Goal: Understand process/instructions: Learn about a topic

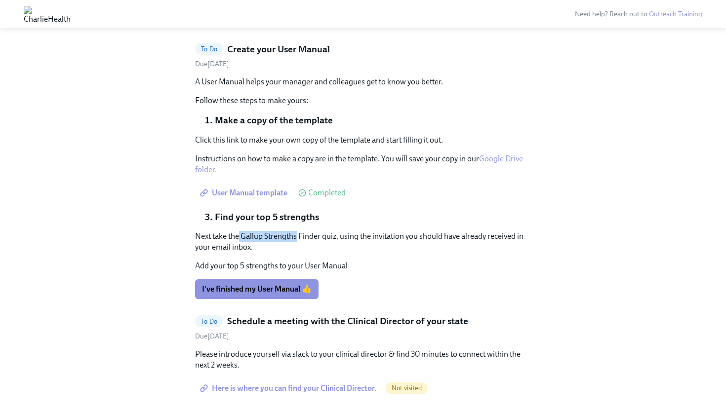
scroll to position [1466, 0]
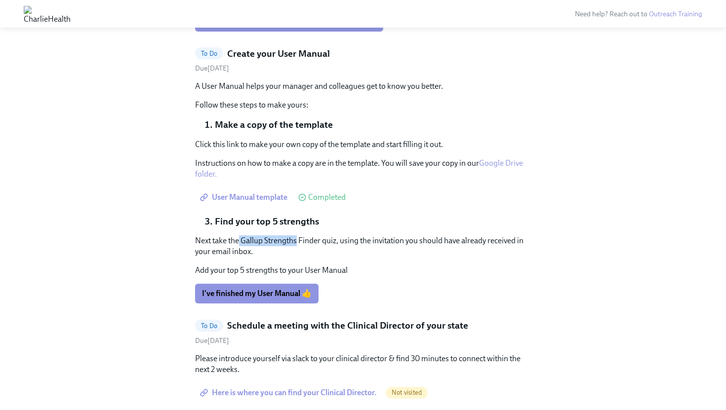
click at [491, 159] on link "Google Drive folder." at bounding box center [359, 169] width 328 height 20
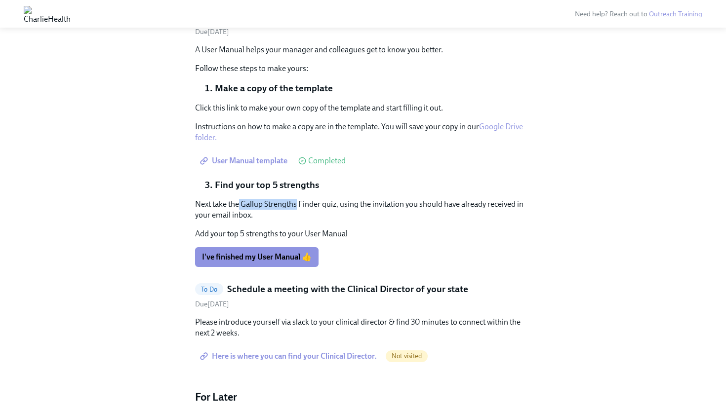
scroll to position [1505, 0]
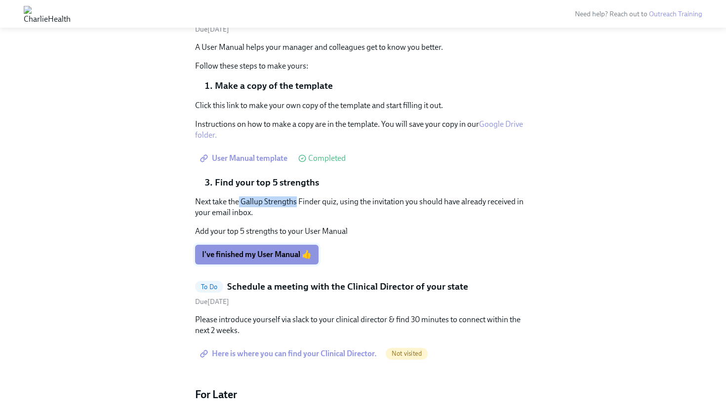
click at [263, 250] on span "I've finished my User Manual 👍" at bounding box center [257, 255] width 110 height 10
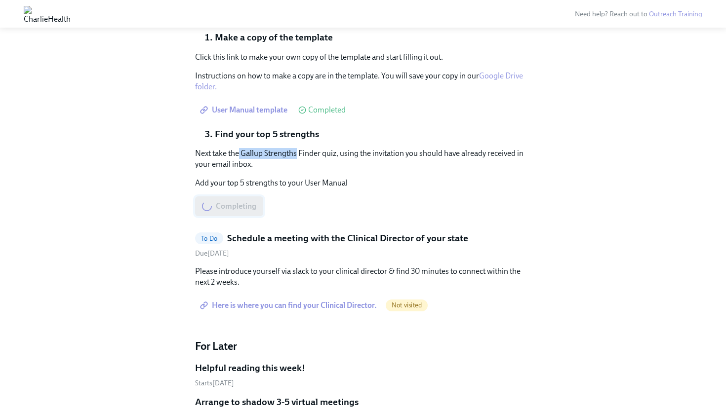
scroll to position [1556, 0]
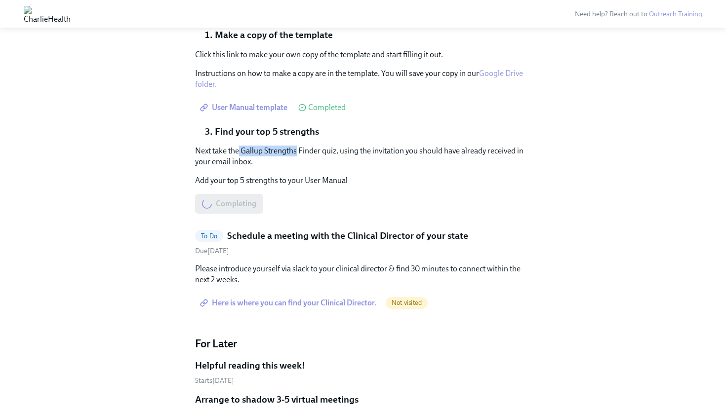
click at [270, 298] on span "Here is where you can find your Clinical Director." at bounding box center [289, 303] width 175 height 10
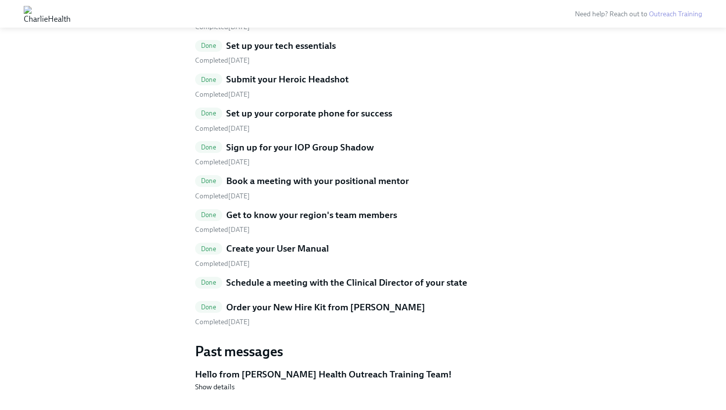
scroll to position [2321, 0]
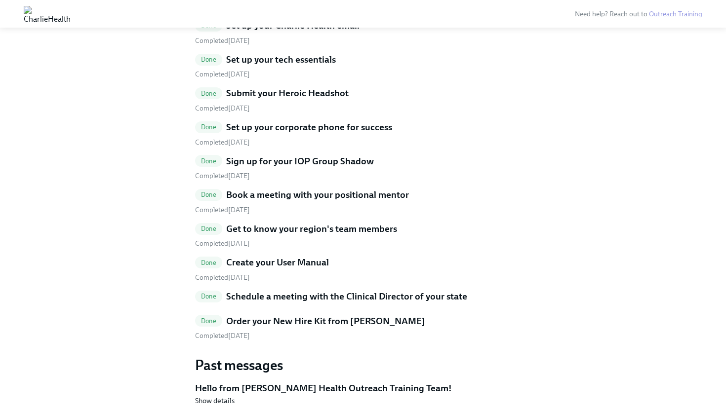
click at [331, 290] on h5 "Schedule a meeting with the Clinical Director of your state" at bounding box center [346, 296] width 241 height 13
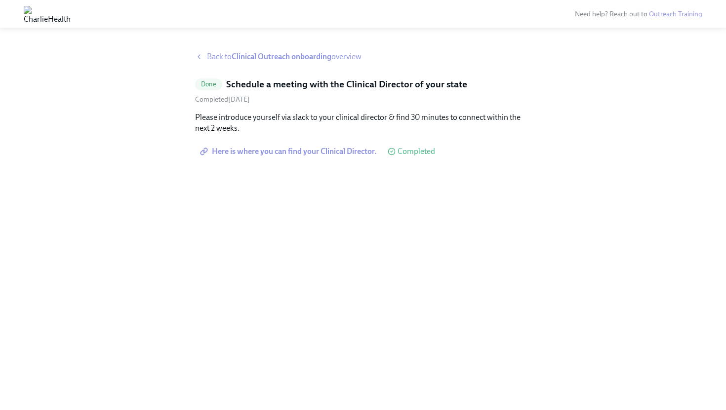
click at [271, 50] on div "Back to Clinical Outreach onboarding overview Done Schedule a meeting with the …" at bounding box center [363, 225] width 726 height 371
click at [271, 57] on strong "Clinical Outreach onboarding" at bounding box center [282, 56] width 100 height 9
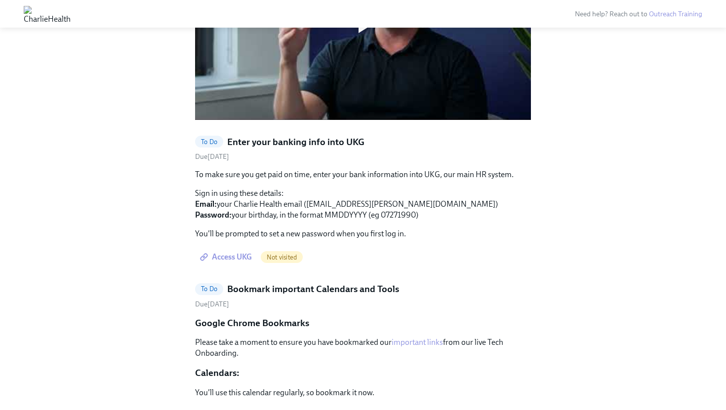
scroll to position [873, 0]
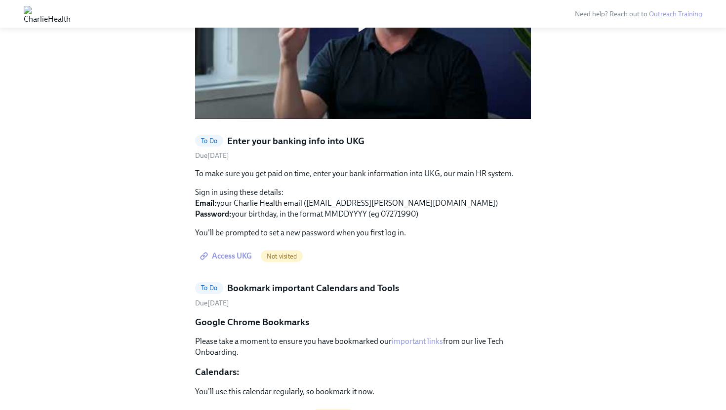
click at [239, 251] on span "Access UKG" at bounding box center [227, 256] width 50 height 10
click at [235, 251] on span "Access UKG" at bounding box center [227, 256] width 50 height 10
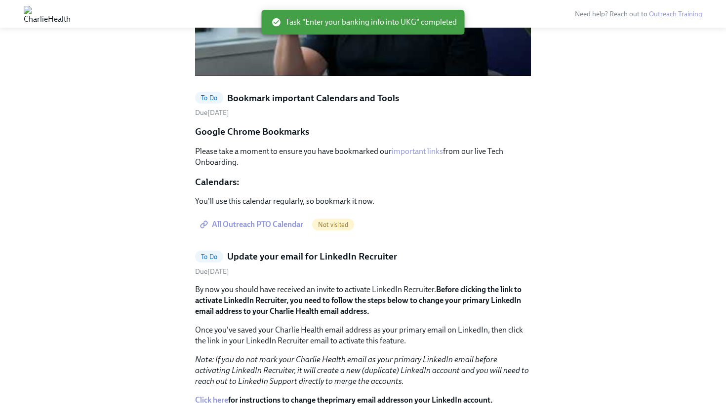
scroll to position [927, 0]
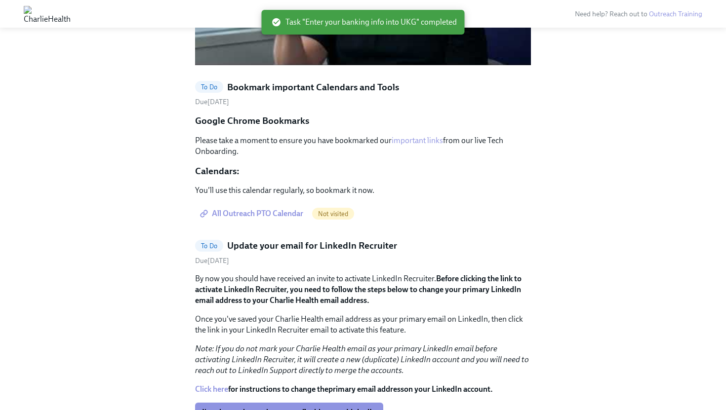
click at [265, 209] on span "All Outreach PTO Calendar" at bounding box center [252, 214] width 101 height 10
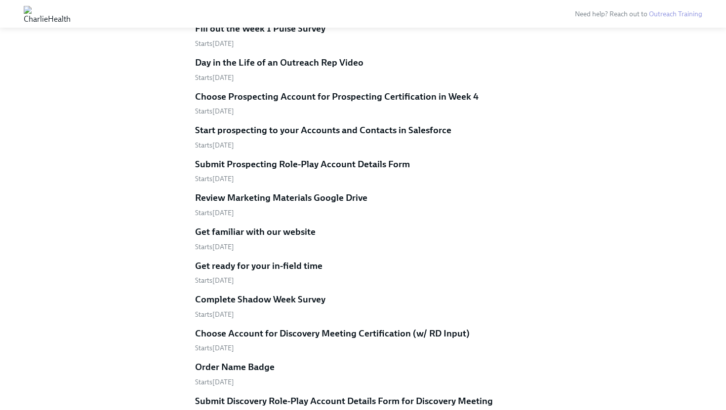
scroll to position [1449, 0]
